Goal: Task Accomplishment & Management: Use online tool/utility

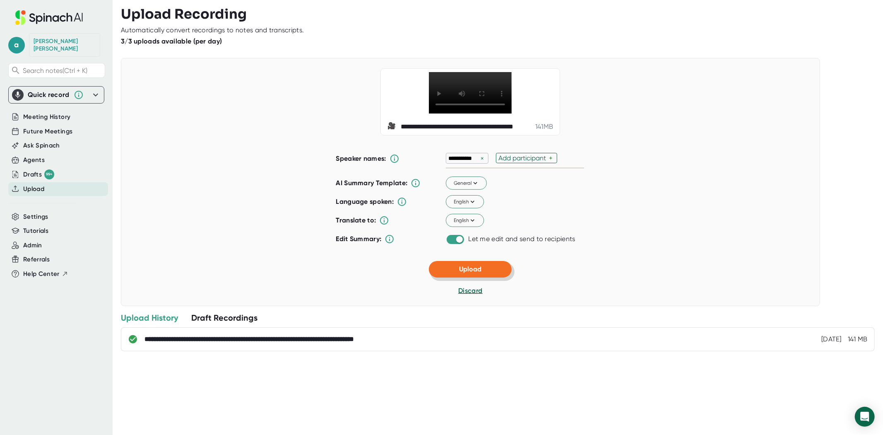
click at [470, 277] on button "Upload" at bounding box center [470, 269] width 83 height 17
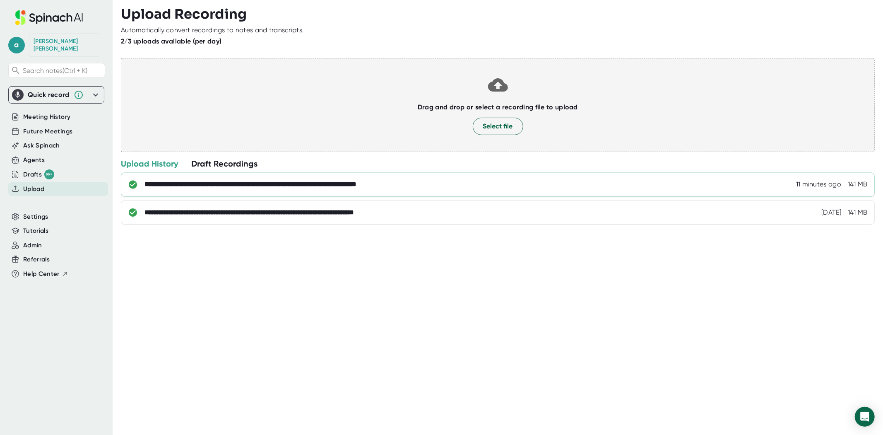
click at [259, 184] on div "**********" at bounding box center [293, 184] width 299 height 8
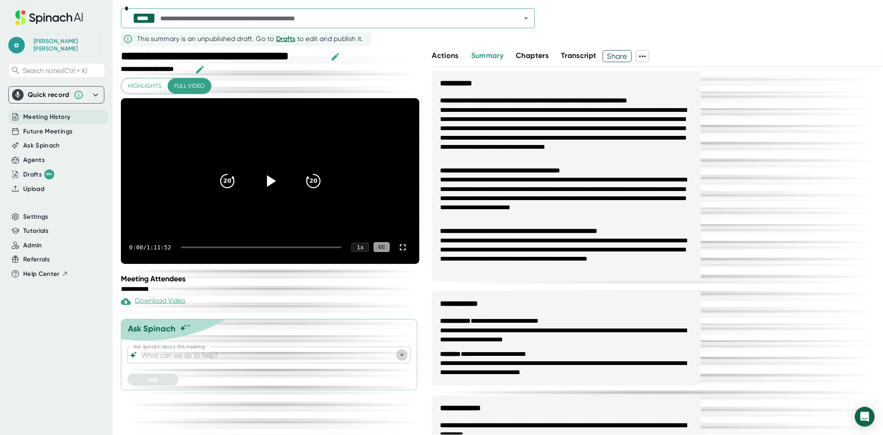
click at [399, 358] on icon "Open" at bounding box center [402, 355] width 10 height 10
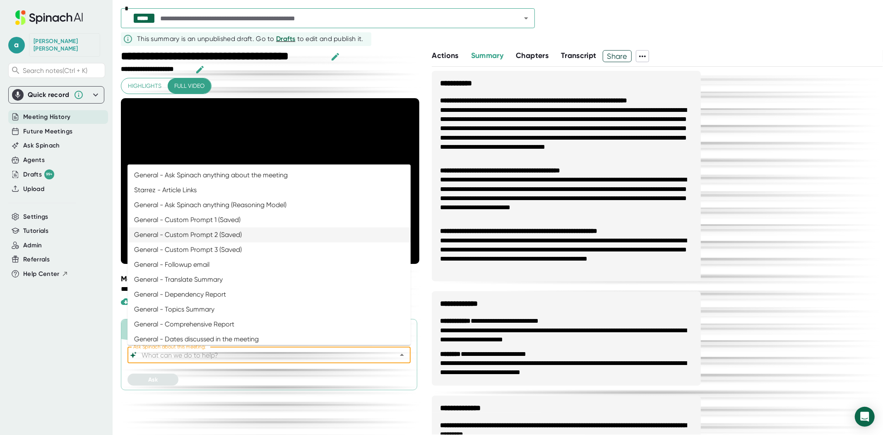
click at [280, 231] on li "General - Custom Prompt 2 (Saved)" at bounding box center [268, 234] width 283 height 15
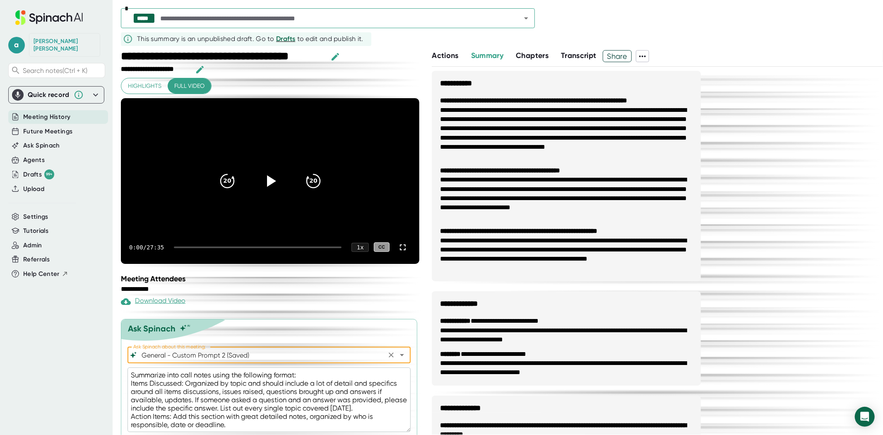
scroll to position [24, 0]
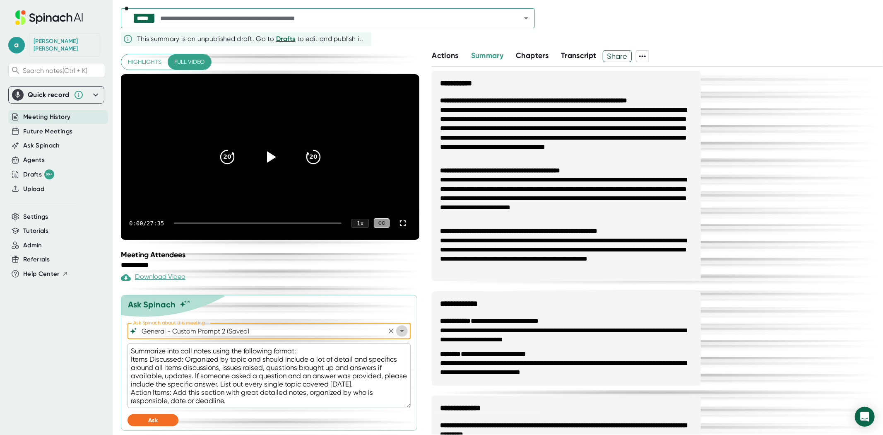
click at [397, 329] on icon "Open" at bounding box center [402, 331] width 10 height 10
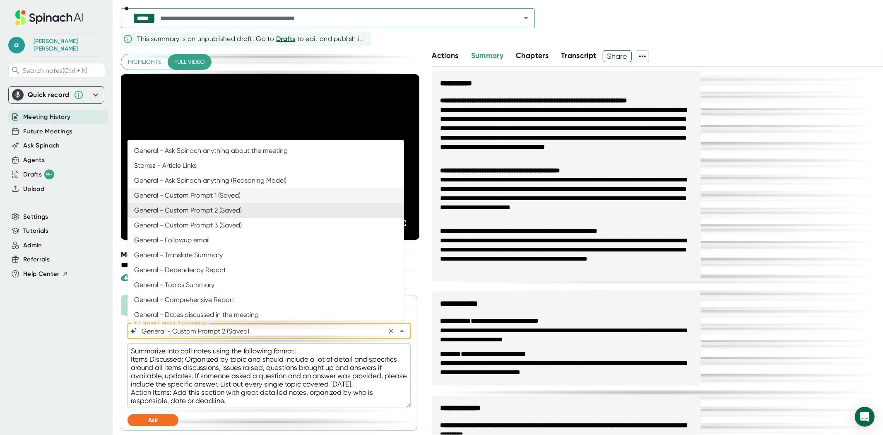
click at [226, 191] on li "General - Custom Prompt 1 (Saved)" at bounding box center [265, 195] width 276 height 15
type input "General - Custom Prompt 1 (Saved)"
type textarea "Summarize into call notes using the following format: Introduction that states:…"
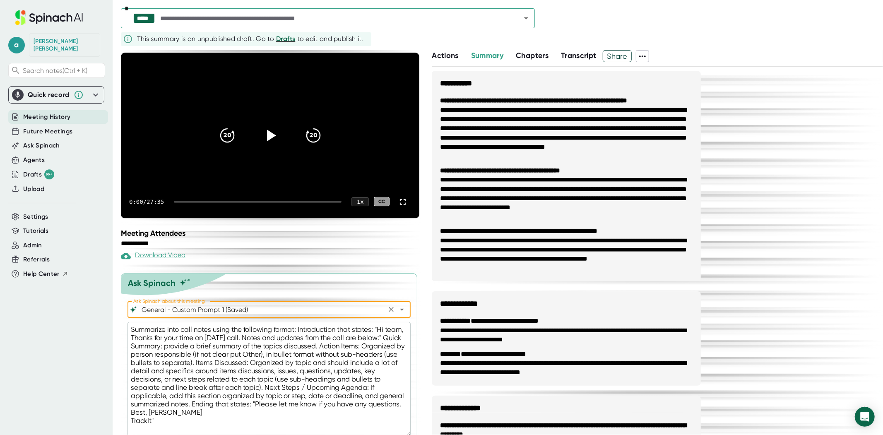
scroll to position [74, 0]
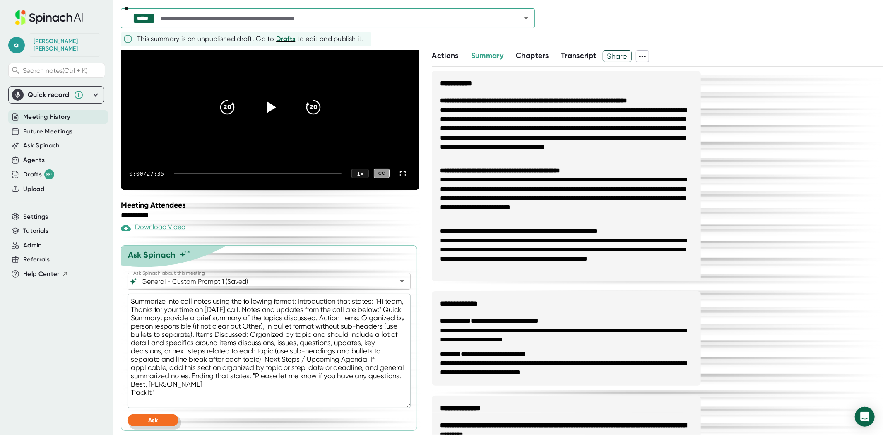
click at [133, 421] on button "Ask" at bounding box center [152, 420] width 51 height 12
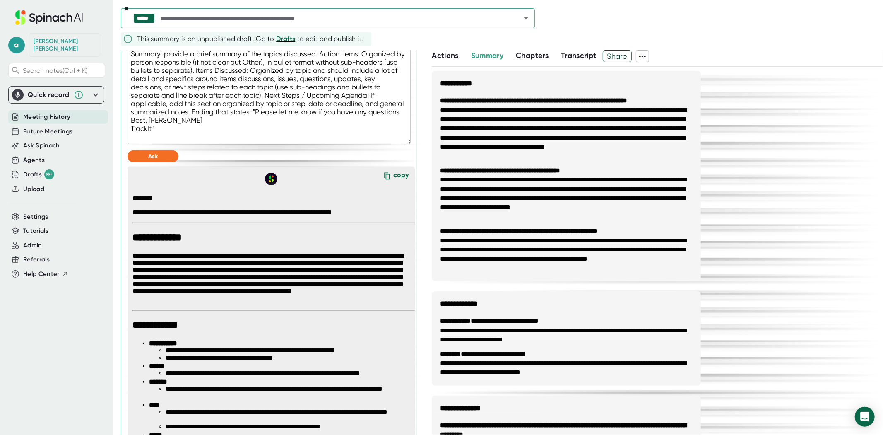
scroll to position [370, 0]
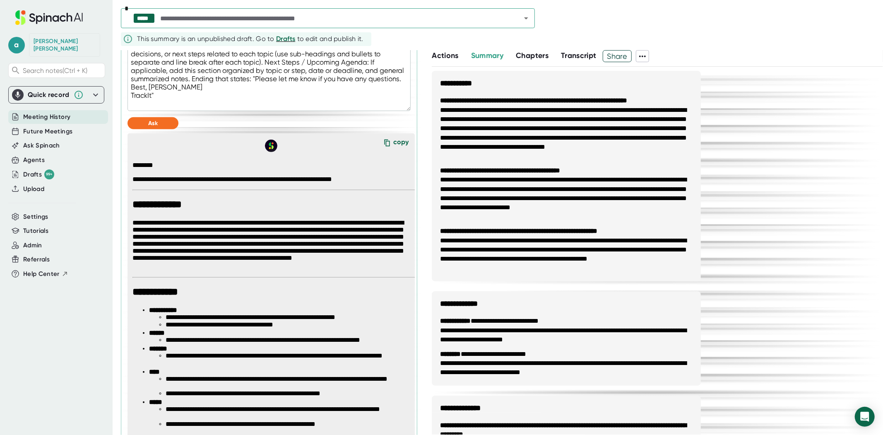
click at [393, 145] on div "copy" at bounding box center [400, 143] width 15 height 11
click at [526, 18] on icon "Open" at bounding box center [526, 18] width 4 height 2
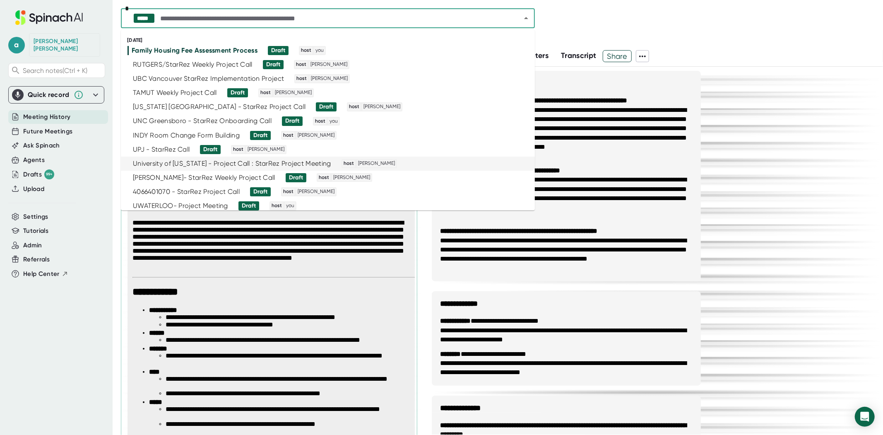
type textarea "x"
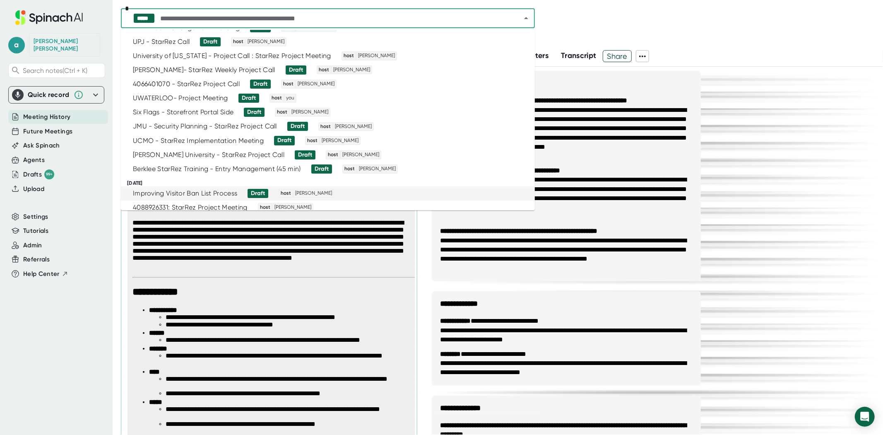
scroll to position [92, 0]
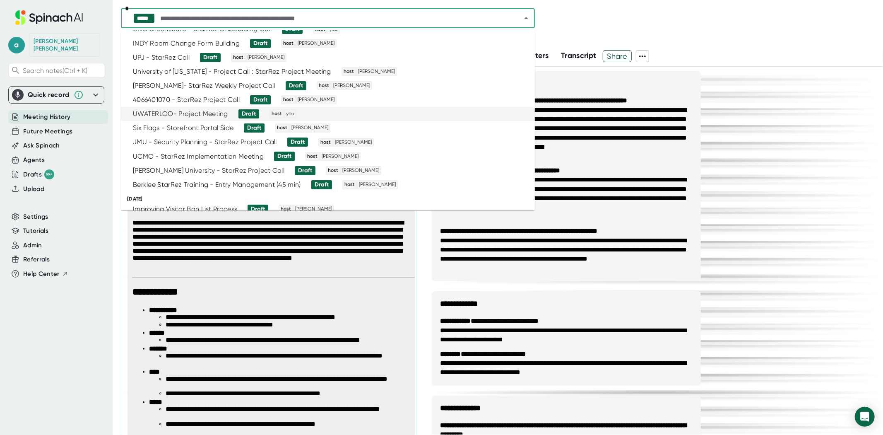
click at [189, 112] on div "UWATERLOO- Project Meeting" at bounding box center [180, 114] width 95 height 8
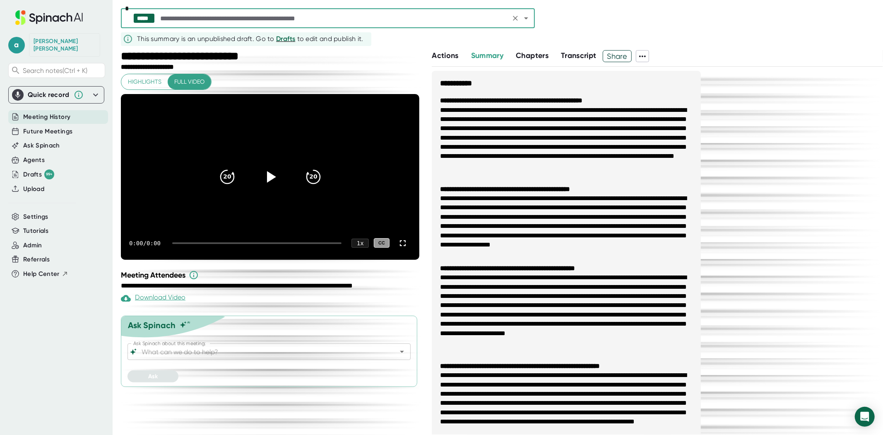
click at [246, 353] on input "Ask Spinach about this meeting:" at bounding box center [262, 352] width 244 height 12
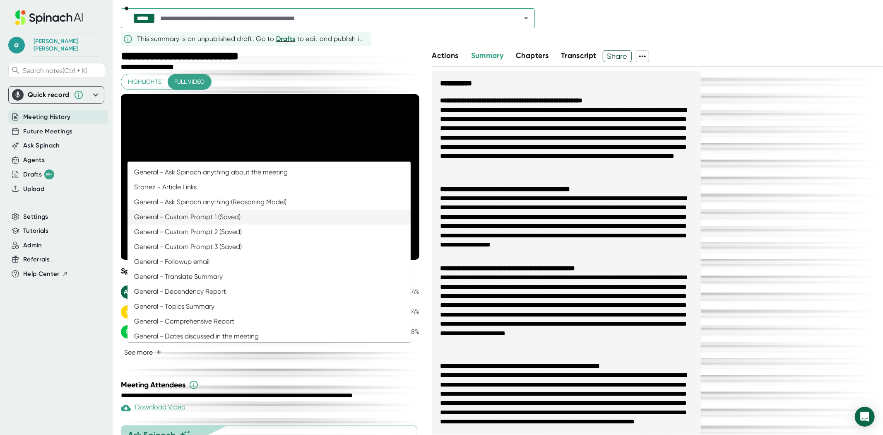
click at [255, 217] on li "General - Custom Prompt 1 (Saved)" at bounding box center [268, 216] width 283 height 15
type input "General - Custom Prompt 1 (Saved)"
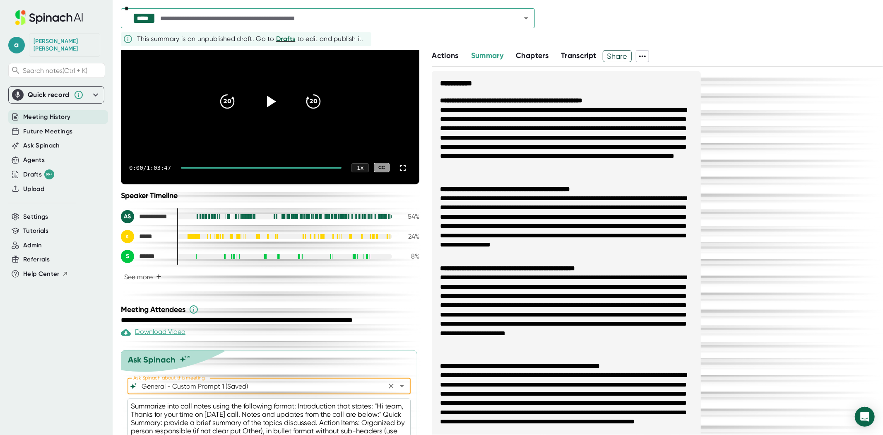
scroll to position [180, 0]
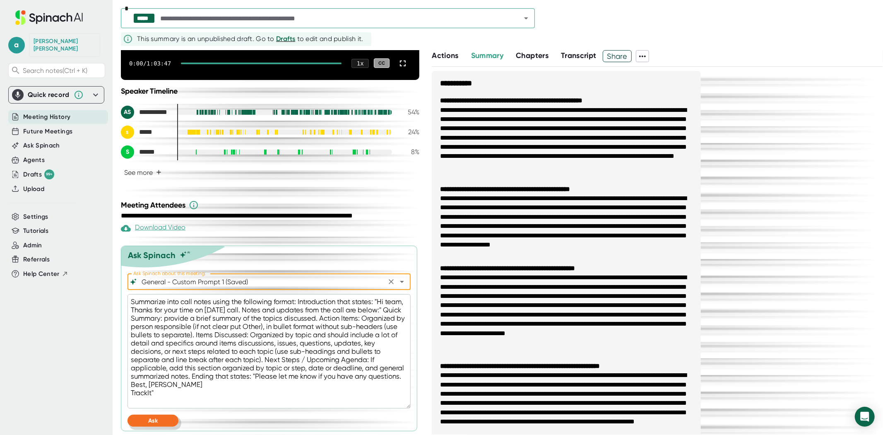
click at [150, 417] on span "Ask" at bounding box center [153, 420] width 10 height 7
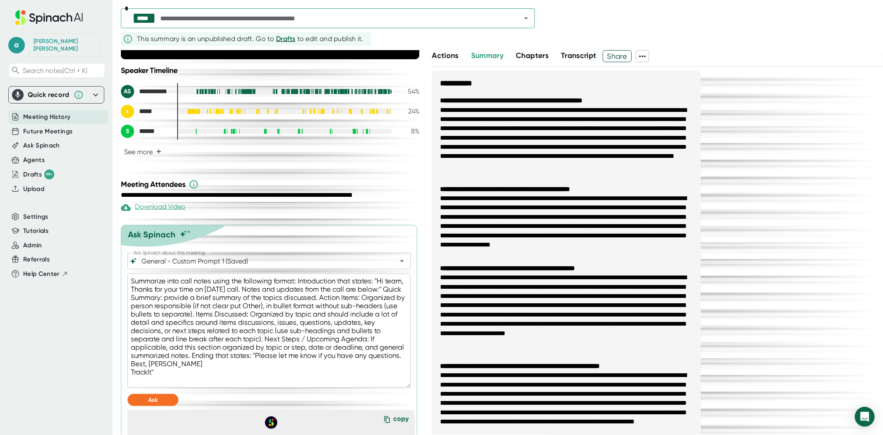
scroll to position [384, 0]
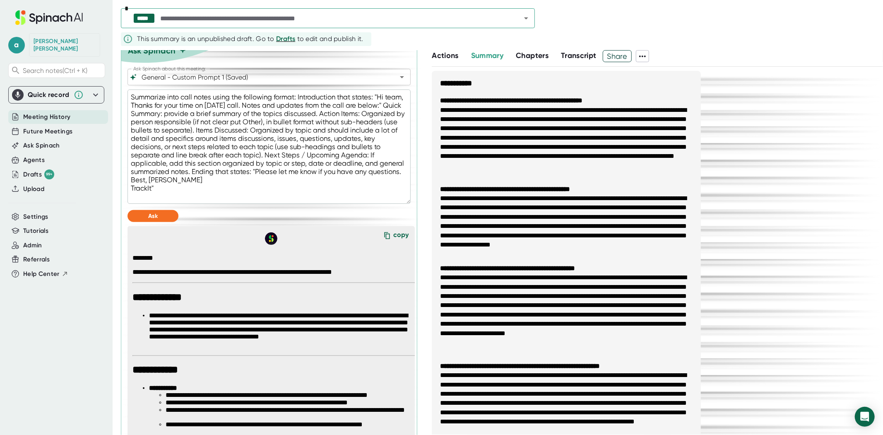
click at [384, 236] on icon at bounding box center [387, 235] width 12 height 12
type textarea "x"
